Goal: Task Accomplishment & Management: Use online tool/utility

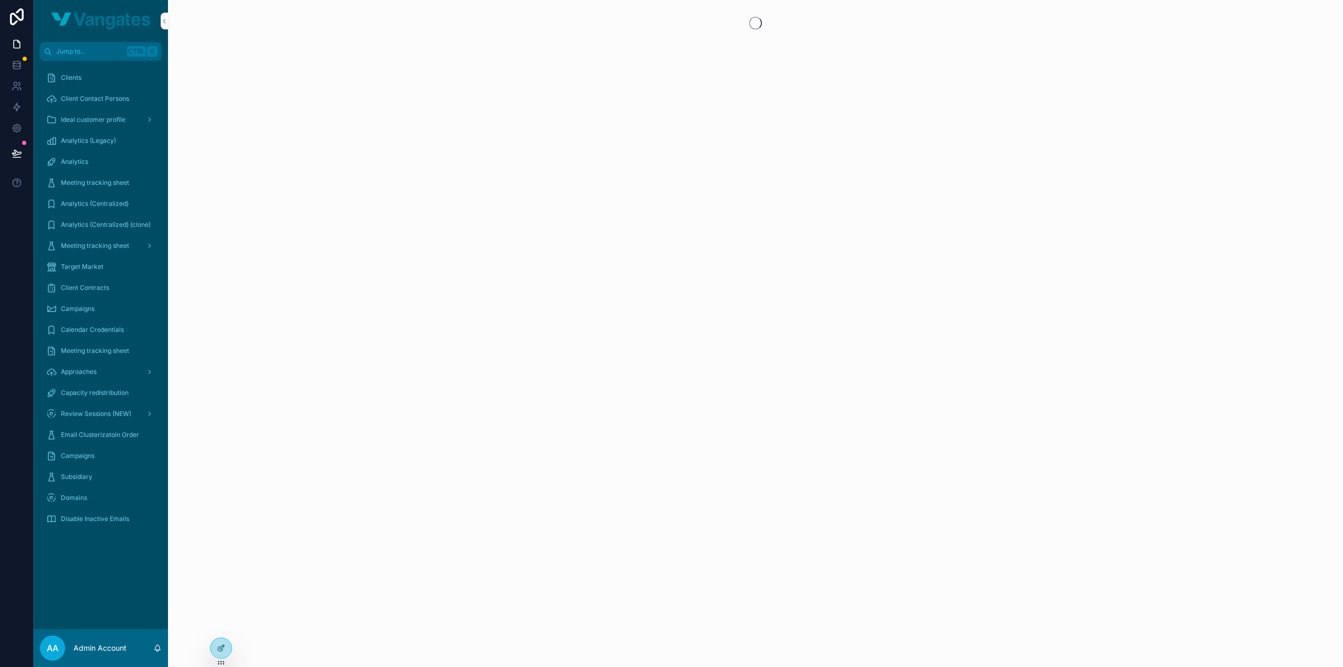
click at [96, 371] on span "Approaches" at bounding box center [79, 372] width 36 height 8
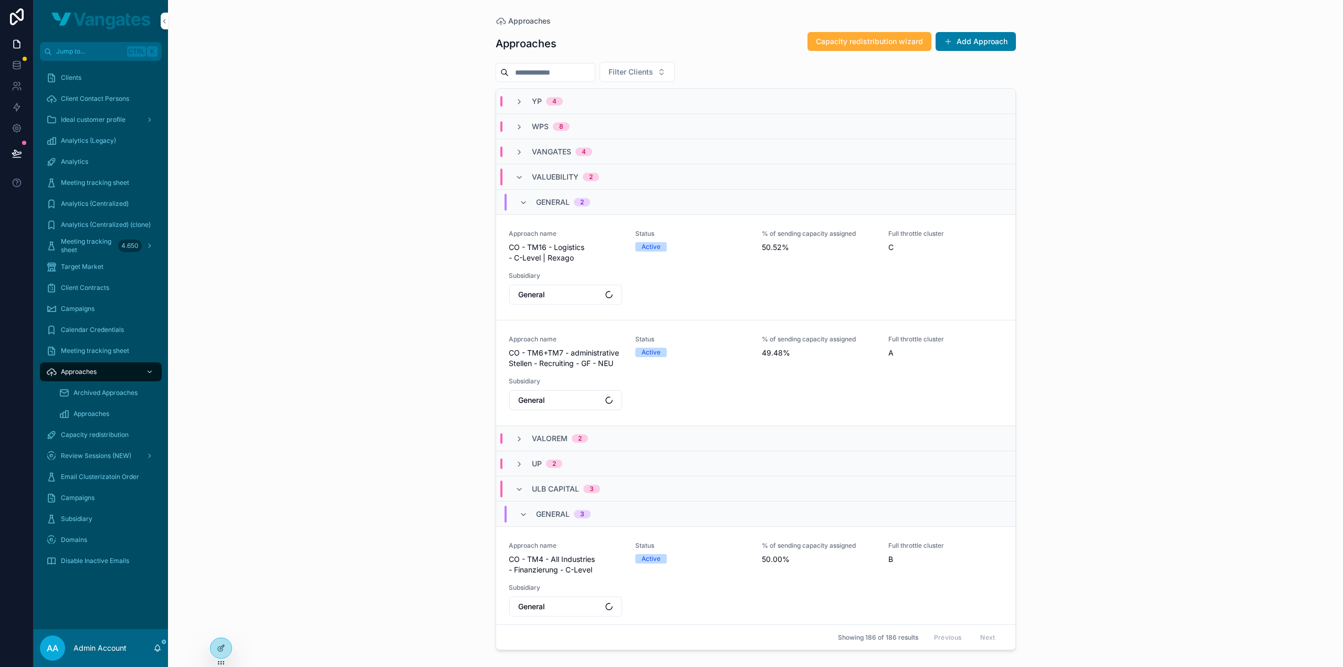
click at [856, 46] on span "Capacity redistribution wizard" at bounding box center [869, 41] width 107 height 11
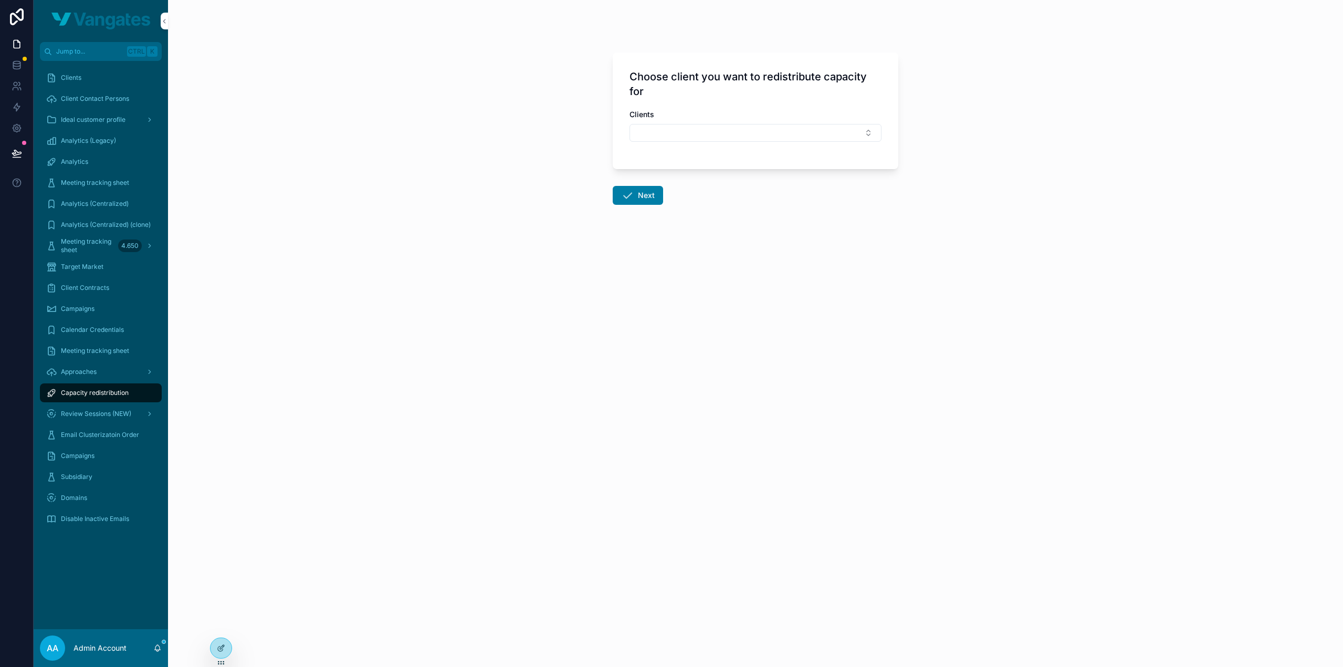
click at [727, 133] on button "Select Button" at bounding box center [756, 133] width 252 height 18
type input "*******"
click at [727, 170] on div "Schoepe" at bounding box center [756, 173] width 146 height 17
click at [641, 197] on button "Next" at bounding box center [638, 197] width 50 height 19
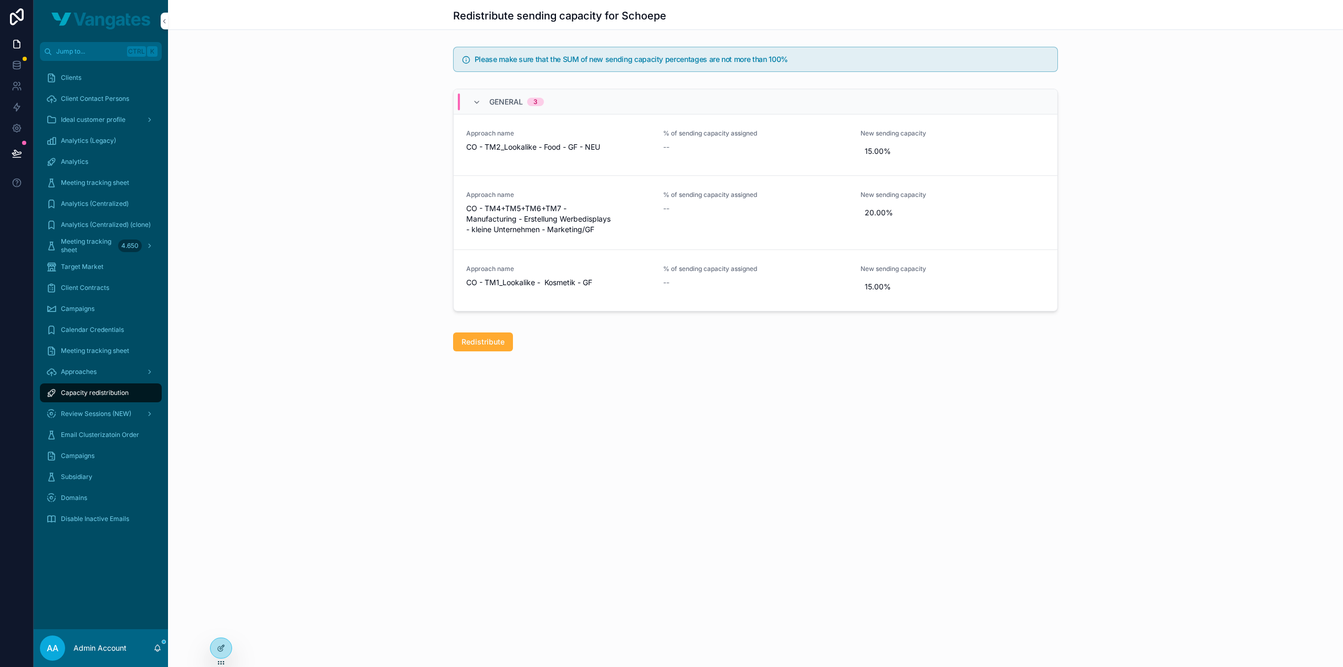
click at [91, 370] on span "Approaches" at bounding box center [79, 372] width 36 height 8
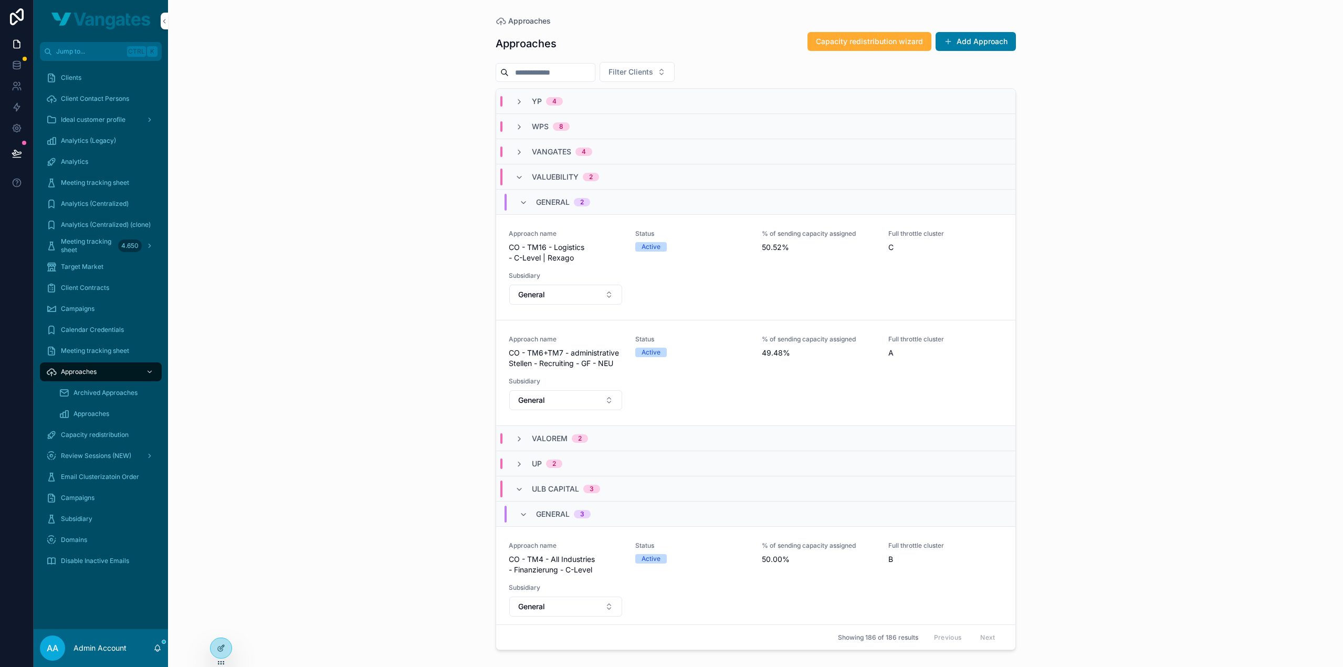
click at [653, 69] on span "Filter Clients" at bounding box center [631, 72] width 45 height 11
type input "*******"
click at [645, 109] on div "Schoepe" at bounding box center [659, 114] width 146 height 17
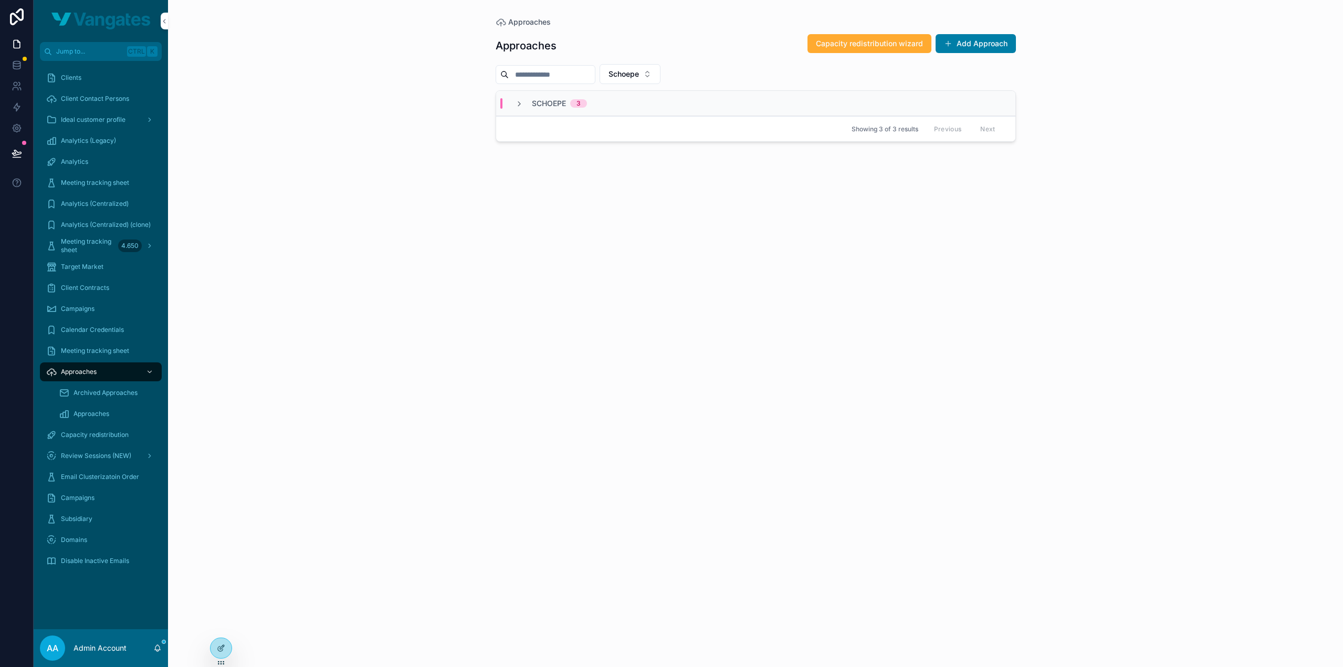
click at [478, 165] on div "Approaches Approaches Capacity redistribution wizard Add Approach Schoepe SCHOE…" at bounding box center [755, 333] width 1175 height 667
click at [522, 113] on div "SCHOEPE 3" at bounding box center [755, 103] width 519 height 25
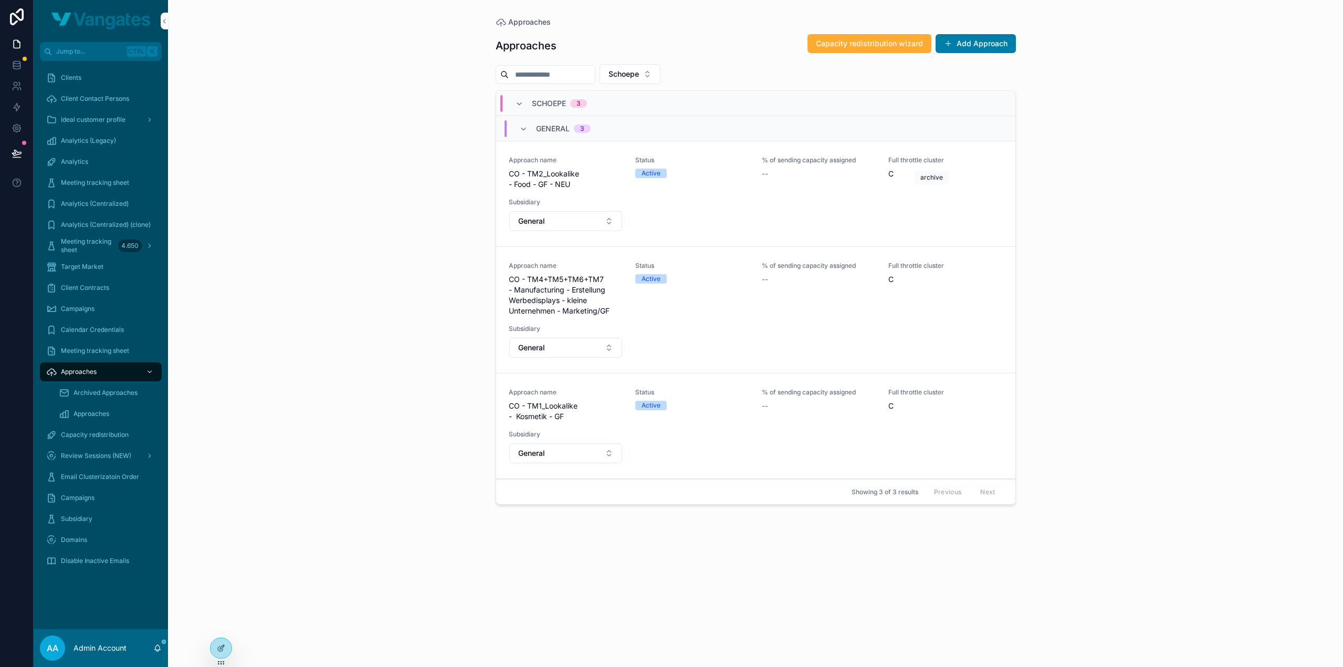
click at [0, 0] on icon "scrollable content" at bounding box center [0, 0] width 0 height 0
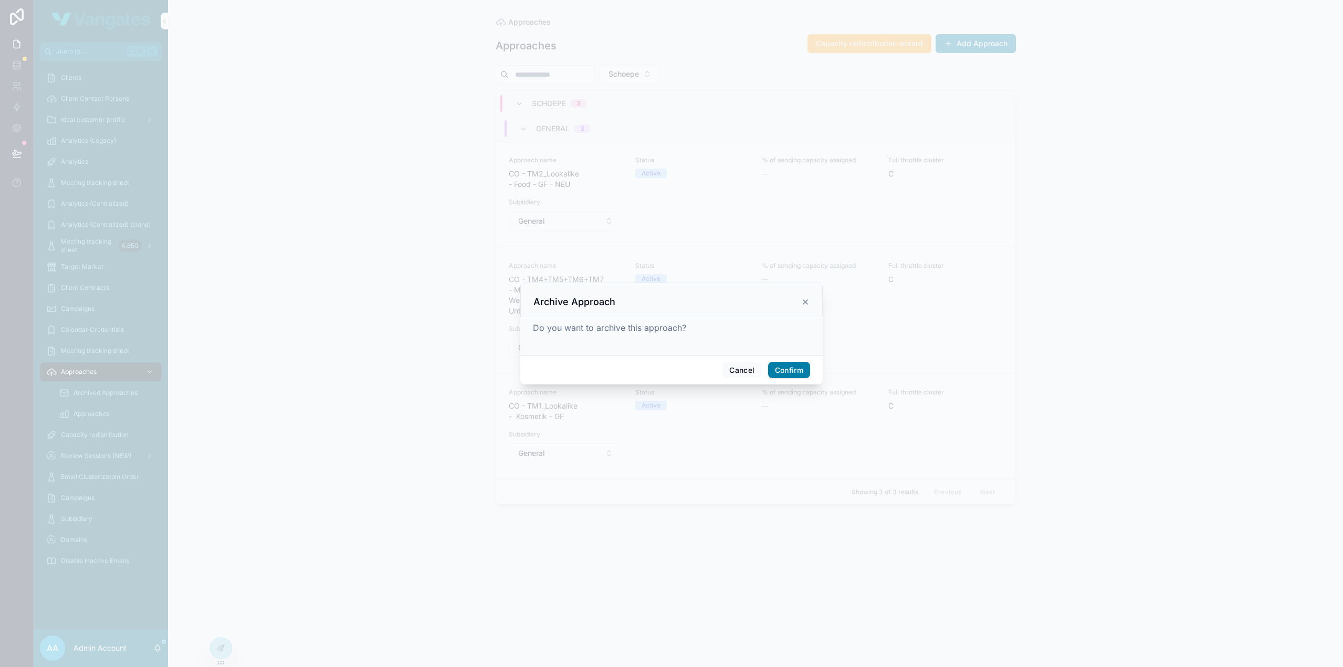
click at [794, 370] on button "Confirm" at bounding box center [789, 370] width 42 height 17
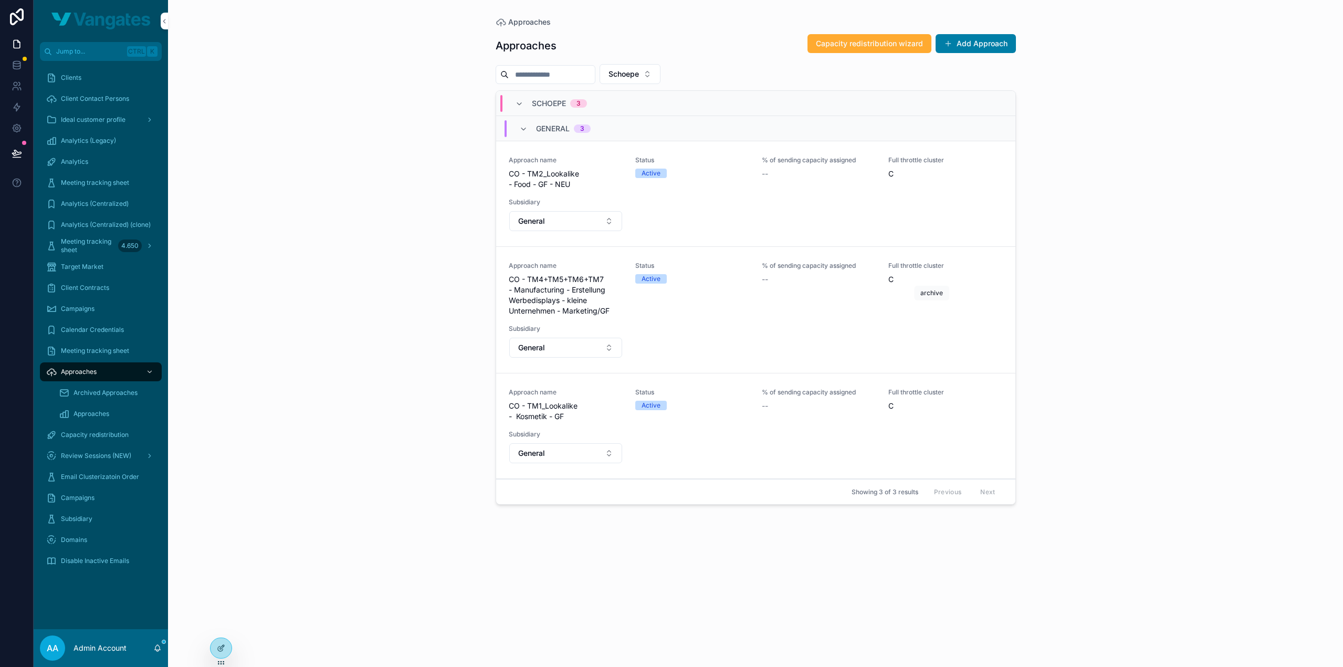
click at [0, 0] on icon "scrollable content" at bounding box center [0, 0] width 0 height 0
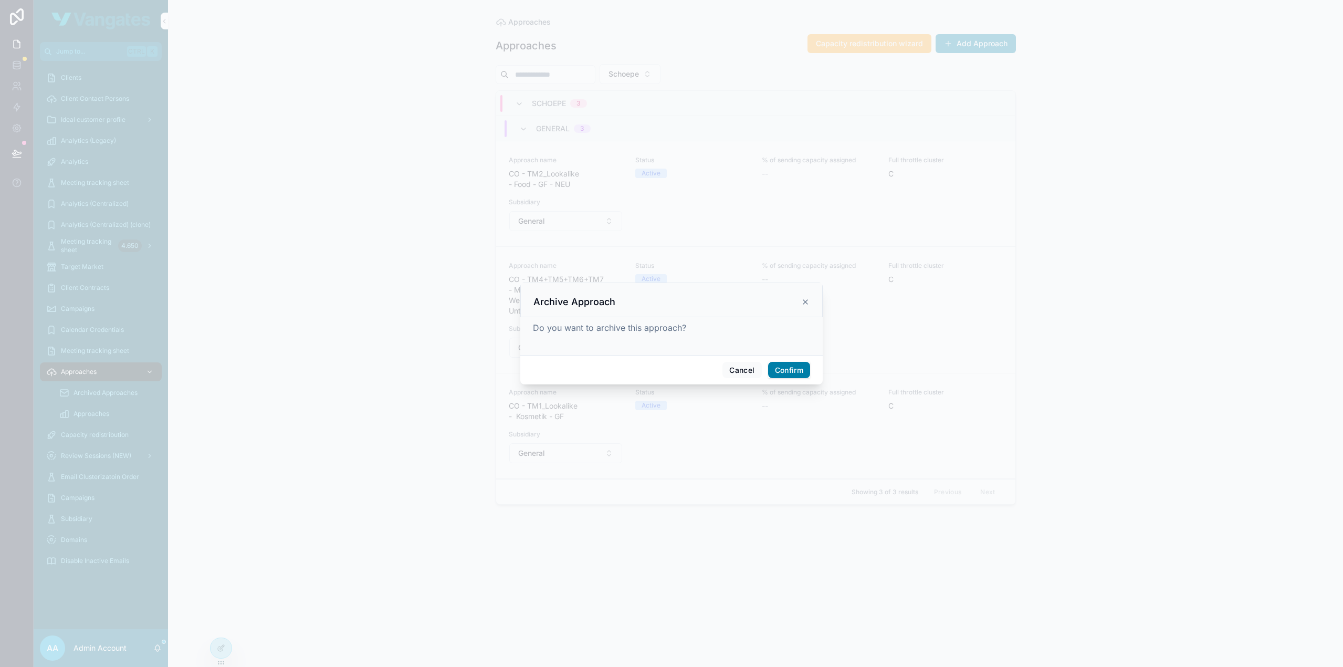
click at [791, 372] on button "Confirm" at bounding box center [789, 370] width 42 height 17
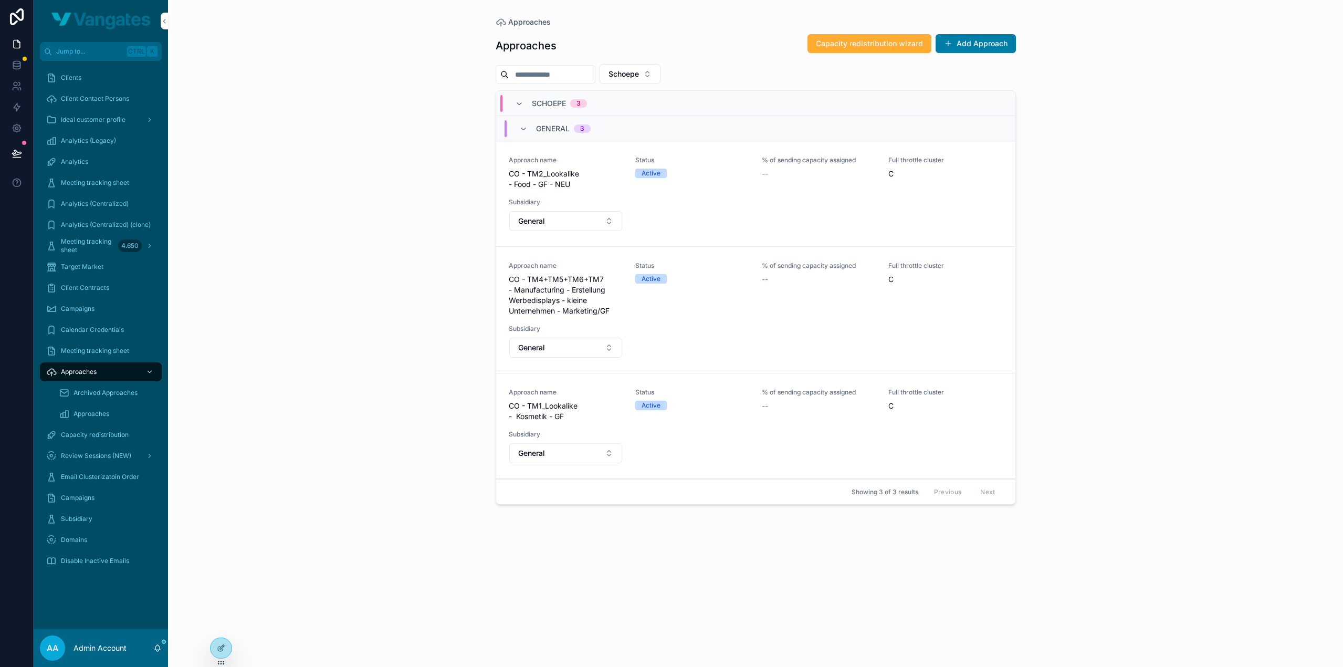
click at [0, 0] on button "scrollable content" at bounding box center [0, 0] width 0 height 0
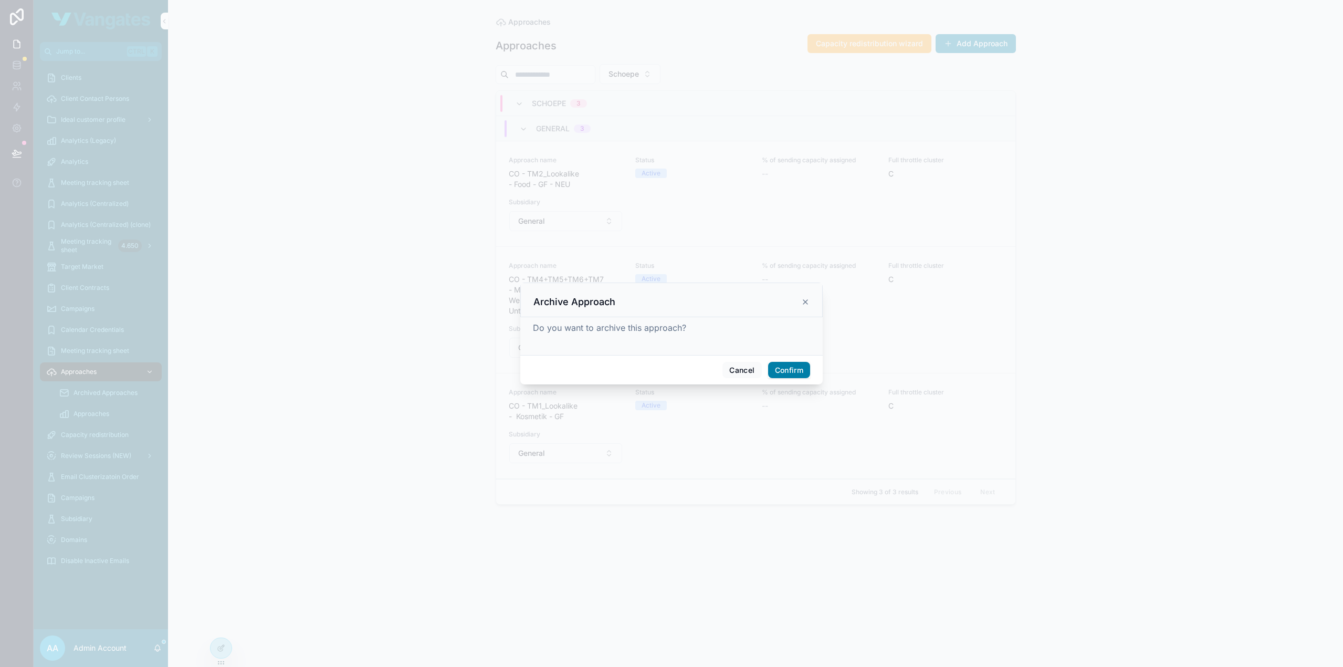
click at [787, 365] on button "Confirm" at bounding box center [789, 370] width 42 height 17
click at [1133, 312] on div at bounding box center [671, 333] width 1343 height 667
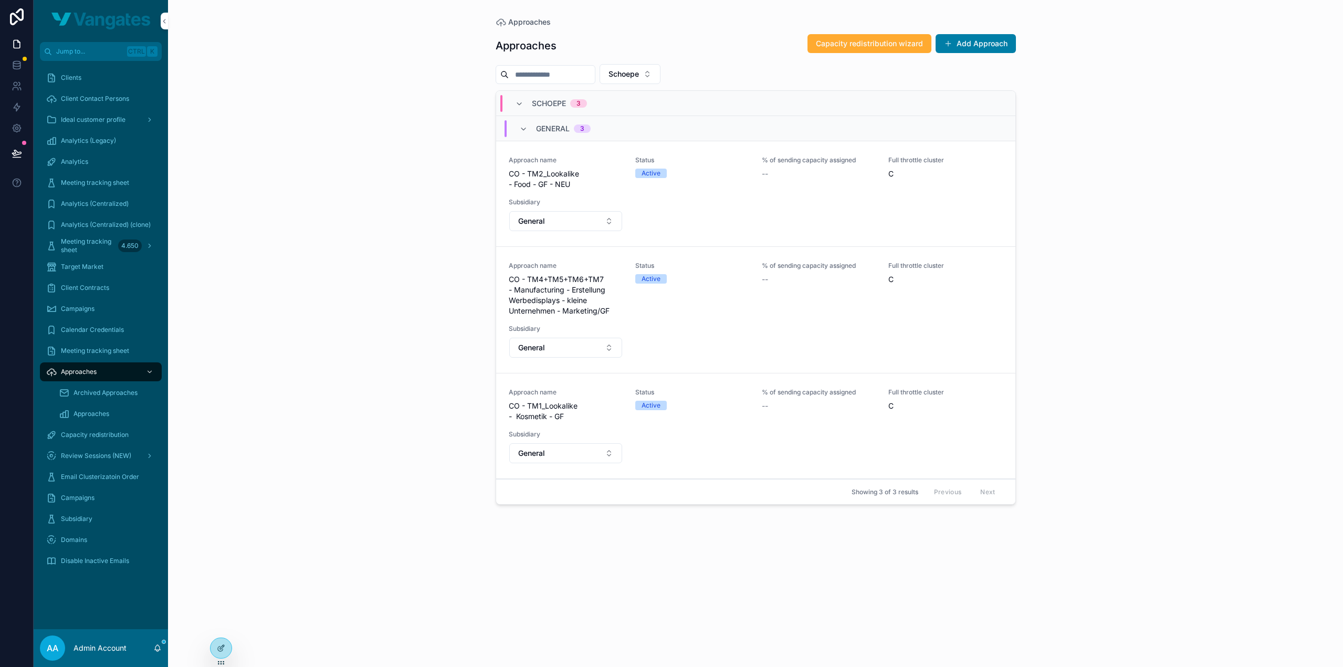
click at [1122, 294] on div "Approaches Approaches Capacity redistribution wizard Add Approach Schoepe SCHOE…" at bounding box center [755, 333] width 1175 height 667
click at [1109, 301] on div "Approaches Approaches Capacity redistribution wizard Add Approach Schoepe SCHOE…" at bounding box center [755, 333] width 1175 height 667
click at [1060, 85] on div "Approaches Approaches Capacity redistribution wizard Add Approach Schoepe SCHOE…" at bounding box center [755, 333] width 1175 height 667
drag, startPoint x: 0, startPoint y: 0, endPoint x: 1177, endPoint y: 264, distance: 1206.6
click at [1177, 264] on div "Approaches Approaches Capacity redistribution wizard Add Approach ... SCHOEPE 3…" at bounding box center [755, 333] width 1175 height 667
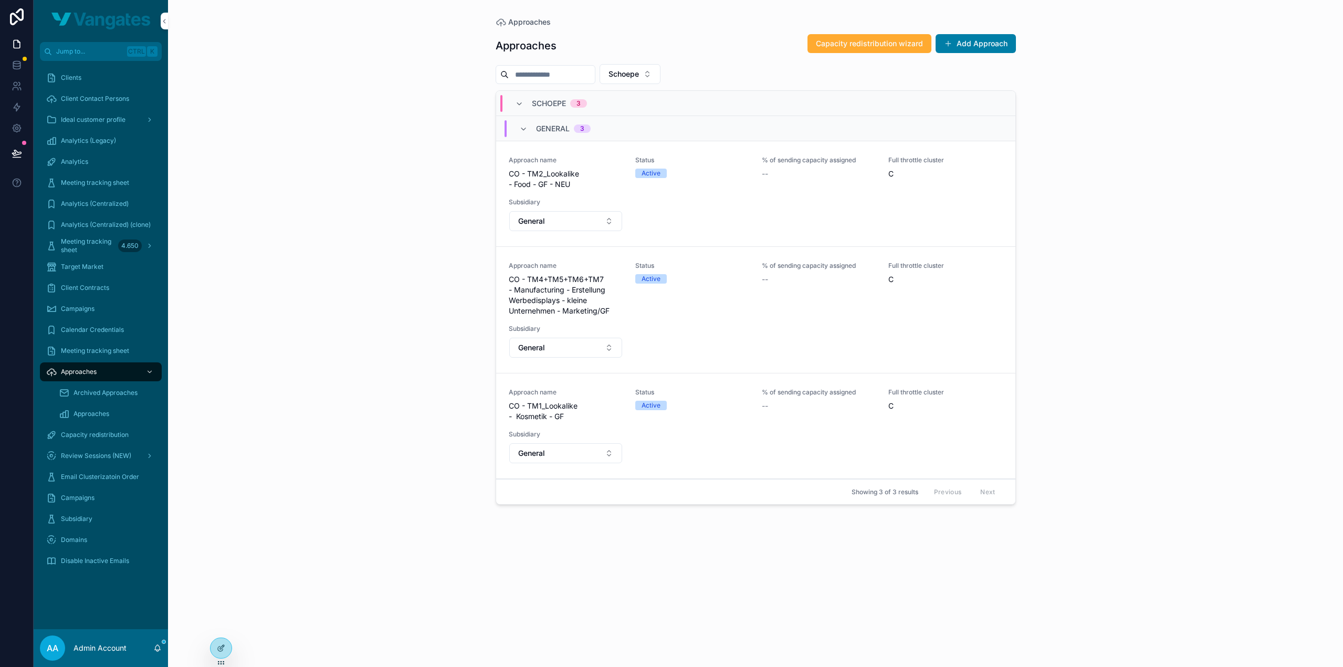
click at [1177, 264] on div "Approaches Approaches Capacity redistribution wizard Add Approach Schoepe SCHOE…" at bounding box center [755, 333] width 1175 height 667
click at [1160, 62] on div "Approaches Approaches Capacity redistribution wizard Add Approach Schoepe SCHOE…" at bounding box center [755, 333] width 1175 height 667
click at [416, 106] on div "Approaches Approaches Capacity redistribution wizard Add Approach Schoepe SCHOE…" at bounding box center [755, 333] width 1175 height 667
click at [1175, 195] on div "Approaches Approaches Capacity redistribution wizard Add Approach Schoepe SCHOE…" at bounding box center [755, 333] width 1175 height 667
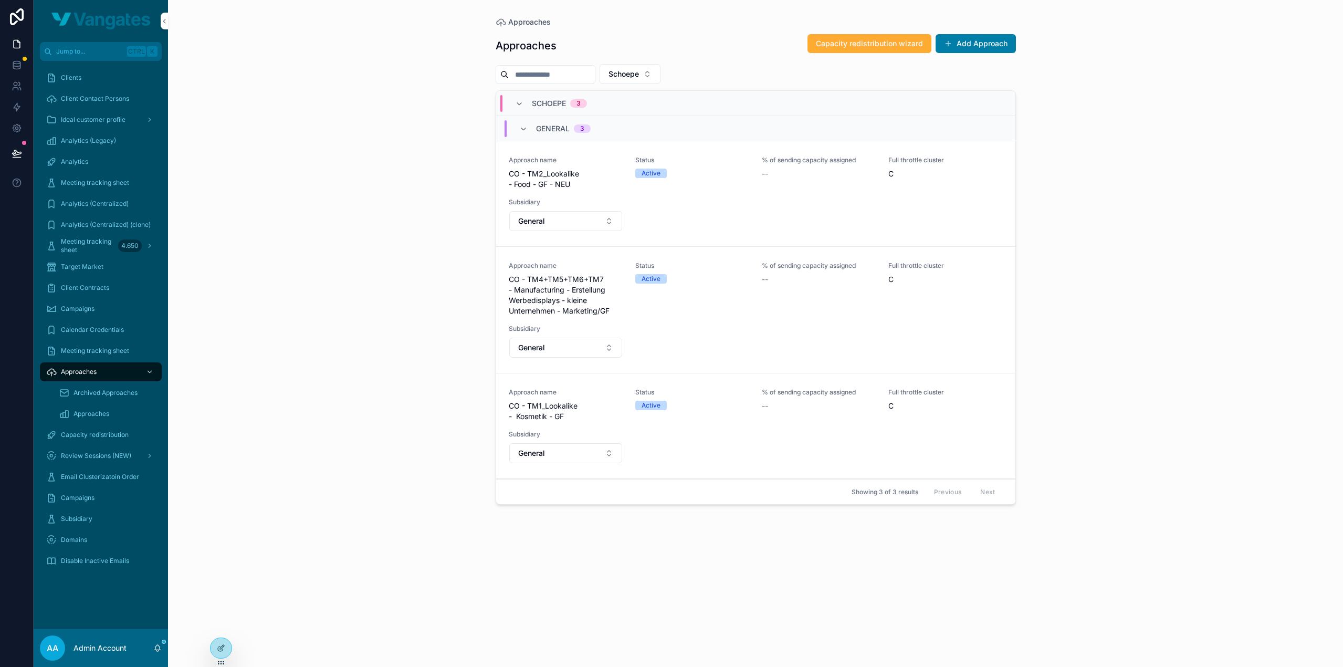
click at [1175, 195] on div "Approaches Approaches Capacity redistribution wizard Add Approach Schoepe SCHOE…" at bounding box center [755, 333] width 1175 height 667
click at [1177, 124] on div "Approaches Approaches Capacity redistribution wizard Add Approach Schoepe SCHOE…" at bounding box center [755, 333] width 1175 height 667
click at [1166, 82] on div "Approaches Approaches Capacity redistribution wizard Add Approach Schoepe SCHOE…" at bounding box center [755, 333] width 1175 height 667
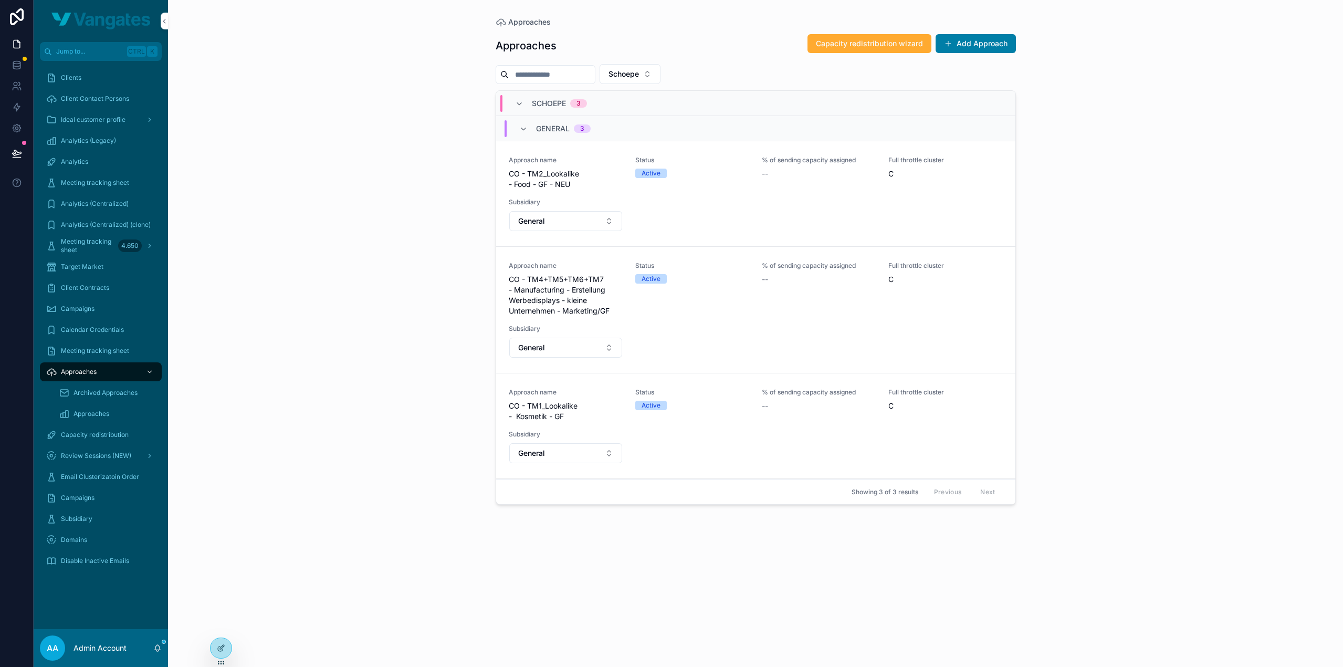
click at [1072, 284] on div "Approaches Approaches Capacity redistribution wizard Add Approach Schoepe SCHOE…" at bounding box center [755, 333] width 1175 height 667
click at [1081, 279] on div "Approaches Approaches Capacity redistribution wizard Add Approach Schoepe SCHOE…" at bounding box center [755, 333] width 1175 height 667
click at [1082, 278] on div "Approaches Approaches Capacity redistribution wizard Add Approach Schoepe SCHOE…" at bounding box center [755, 333] width 1175 height 667
click at [1086, 275] on div "Approaches Approaches Capacity redistribution wizard Add Approach Schoepe SCHOE…" at bounding box center [755, 333] width 1175 height 667
click at [1125, 260] on div "Approaches Approaches Capacity redistribution wizard Add Approach Schoepe SCHOE…" at bounding box center [755, 333] width 1175 height 667
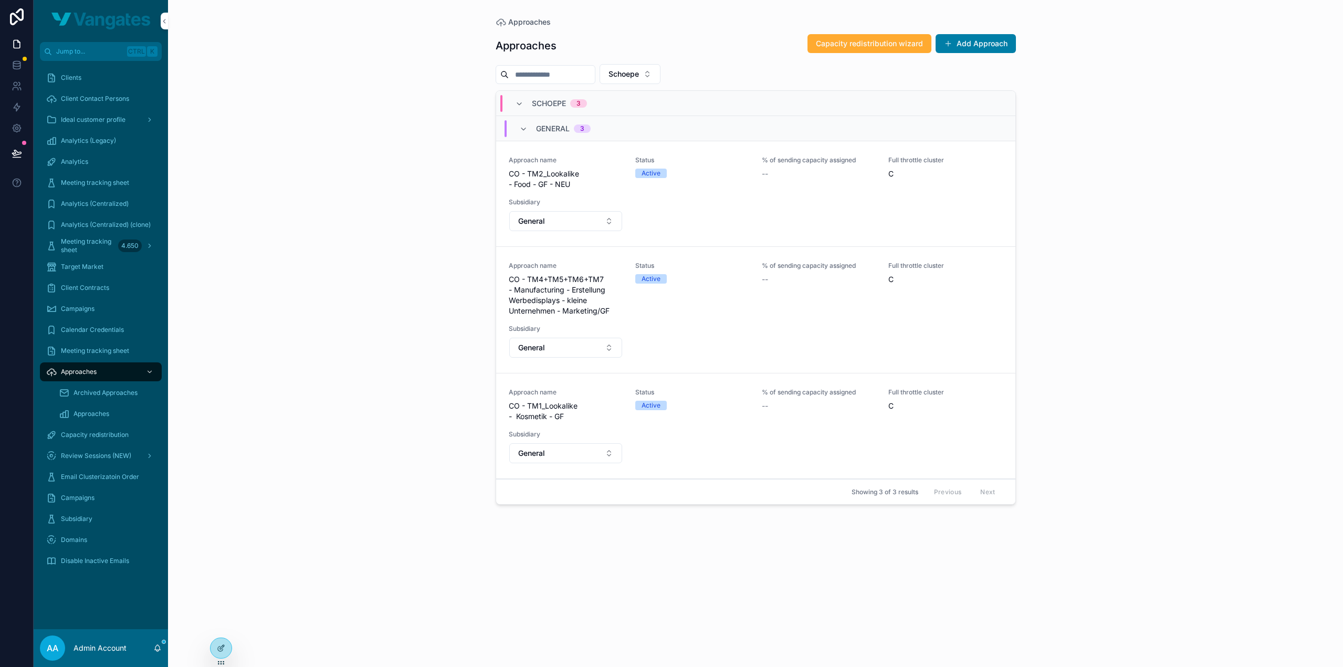
click at [1125, 260] on div "Approaches Approaches Capacity redistribution wizard Add Approach Schoepe SCHOE…" at bounding box center [755, 333] width 1175 height 667
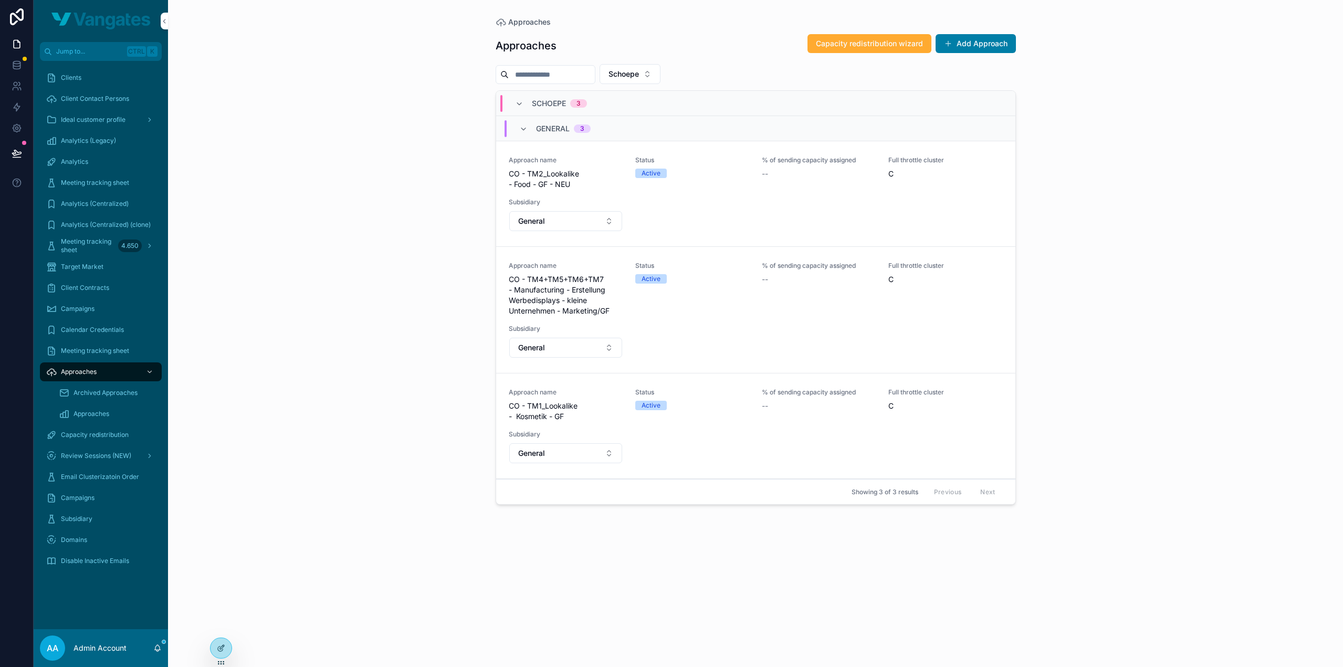
click at [1125, 260] on div "Approaches Approaches Capacity redistribution wizard Add Approach Schoepe SCHOE…" at bounding box center [755, 333] width 1175 height 667
click at [1109, 205] on div "Approaches Approaches Capacity redistribution wizard Add Approach Schoepe SCHOE…" at bounding box center [755, 333] width 1175 height 667
click at [1120, 129] on div "Approaches Approaches Capacity redistribution wizard Add Approach Schoepe SCHOE…" at bounding box center [755, 333] width 1175 height 667
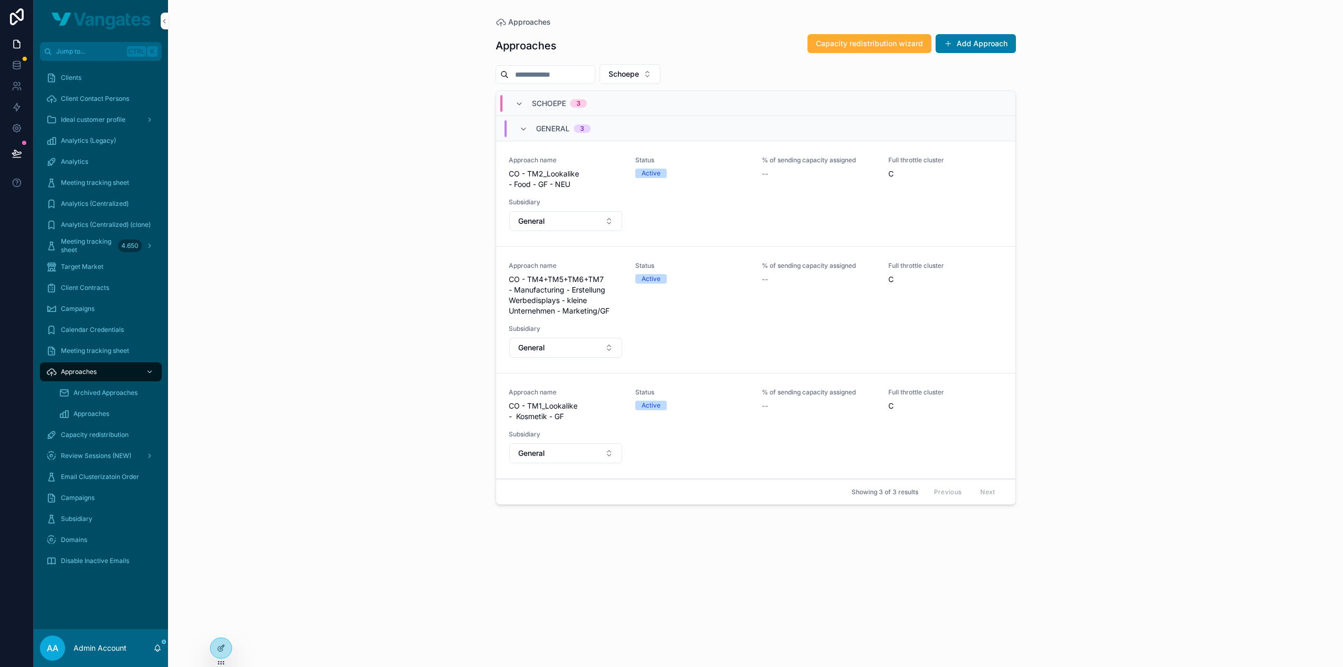
click at [1115, 130] on div "Approaches Approaches Capacity redistribution wizard Add Approach Schoepe SCHOE…" at bounding box center [755, 333] width 1175 height 667
click at [1110, 134] on div "Approaches Approaches Capacity redistribution wizard Add Approach Schoepe SCHOE…" at bounding box center [755, 333] width 1175 height 667
click at [331, 145] on div "Approaches Approaches Capacity redistribution wizard Add Approach Schoepe SCHOE…" at bounding box center [755, 333] width 1175 height 667
